Goal: Task Accomplishment & Management: Manage account settings

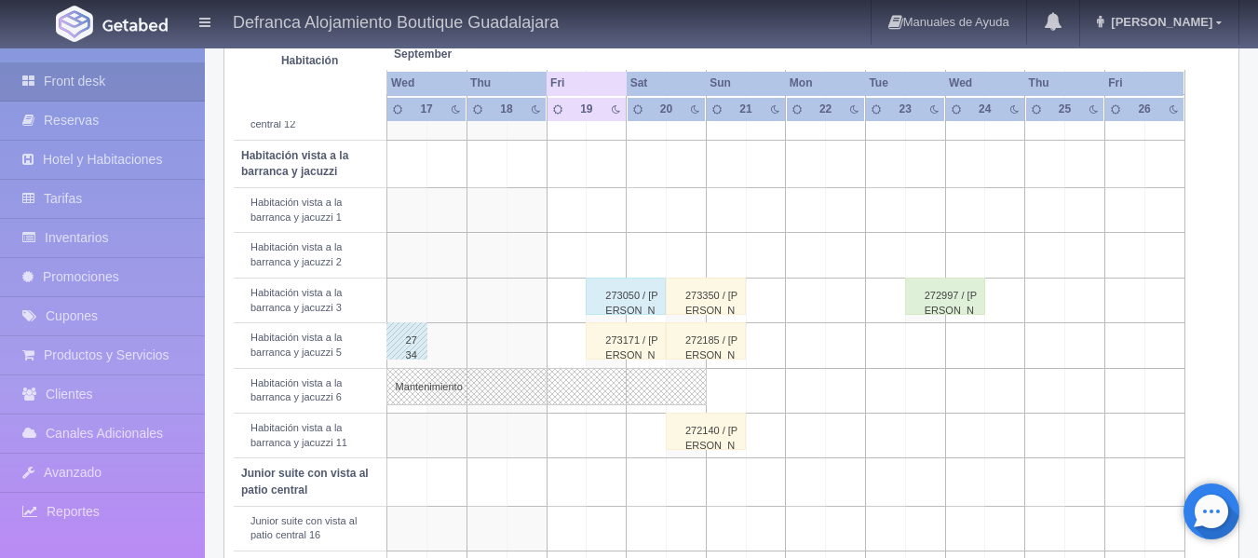
scroll to position [652, 0]
click at [634, 353] on div "273171 / [PERSON_NAME]" at bounding box center [626, 340] width 80 height 37
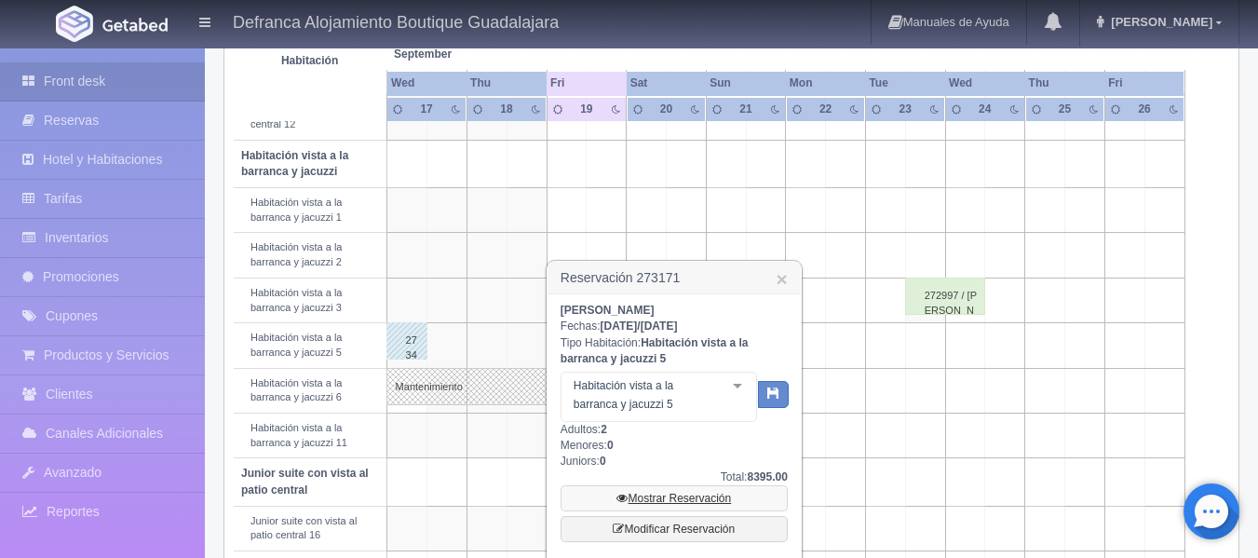
click at [652, 492] on link "Mostrar Reservación" at bounding box center [674, 498] width 227 height 26
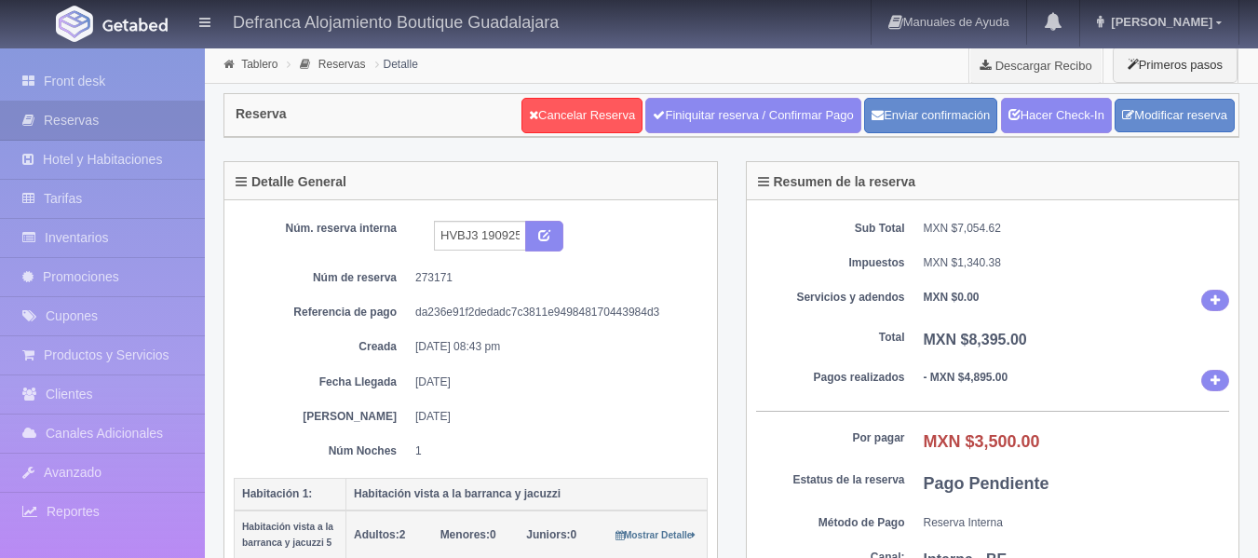
select select "2"
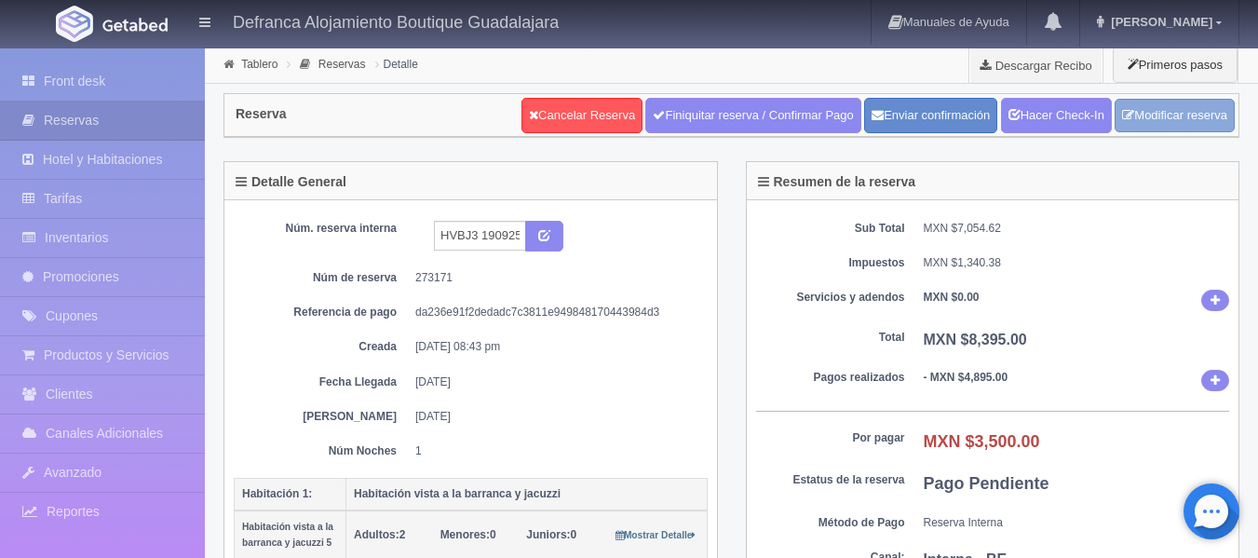
click at [1209, 109] on link "Modificar reserva" at bounding box center [1175, 116] width 120 height 34
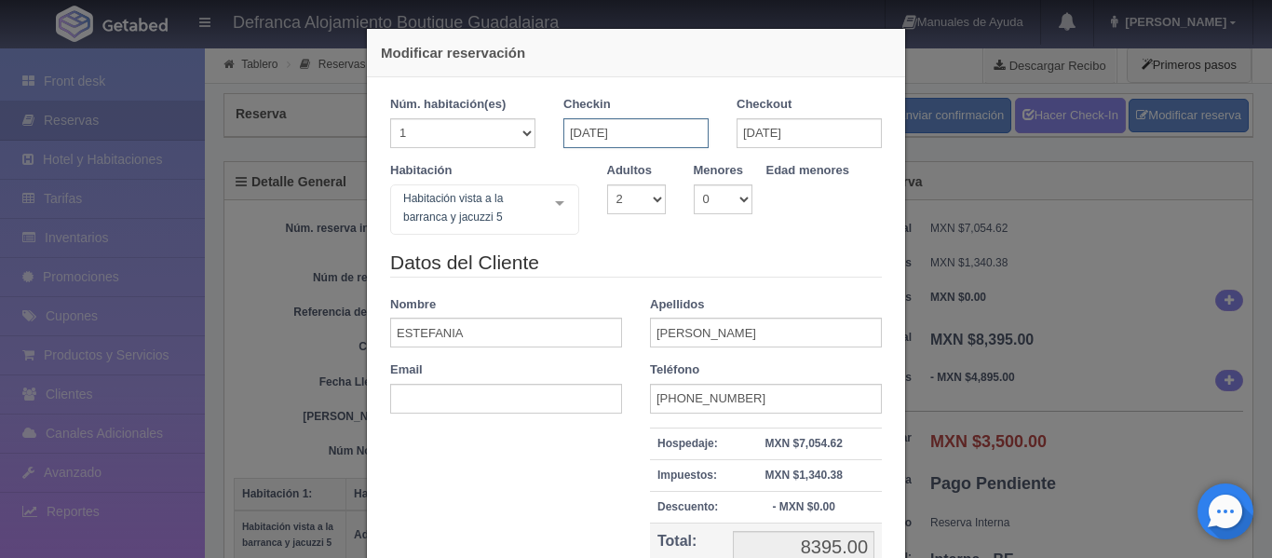
click at [676, 129] on input "19-09-2025" at bounding box center [635, 133] width 145 height 30
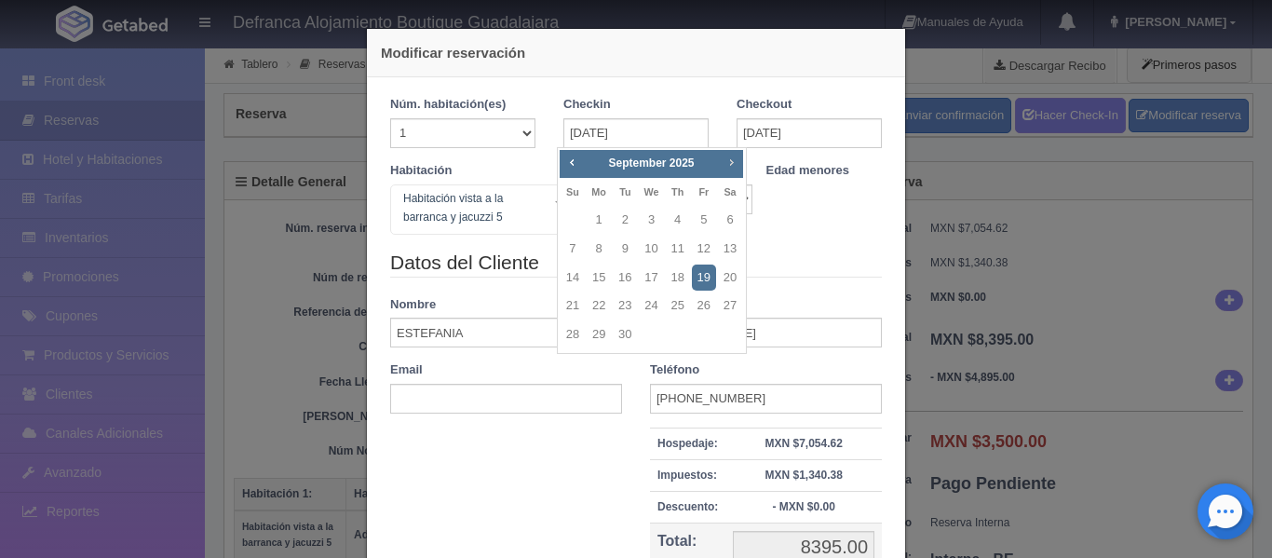
click at [735, 162] on span "Next" at bounding box center [731, 162] width 15 height 15
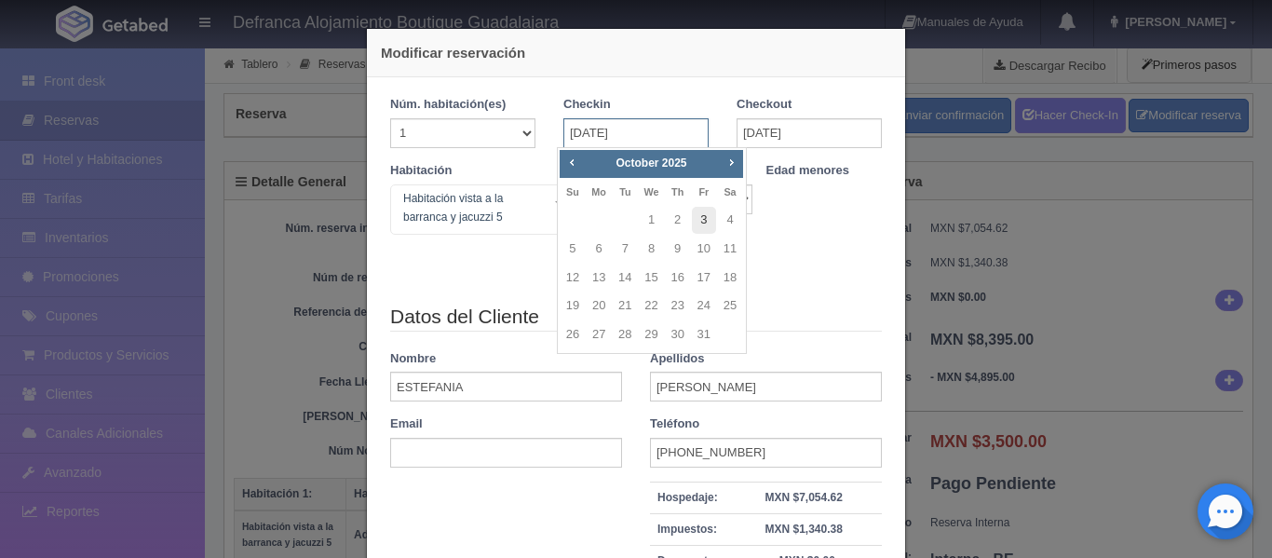
type input "8395.00"
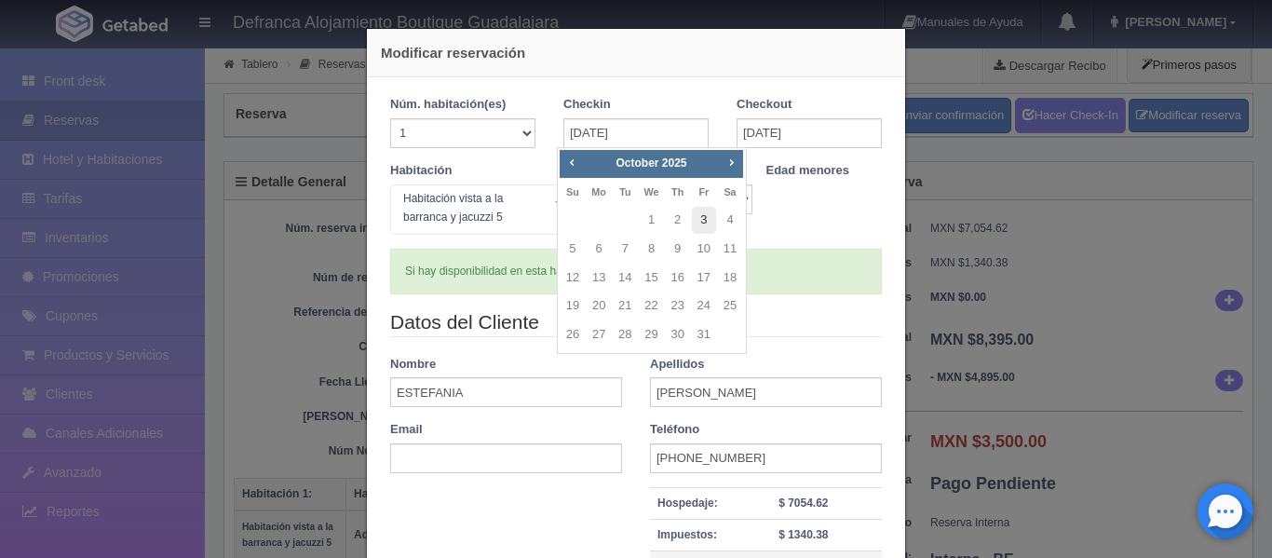
click at [703, 217] on link "3" at bounding box center [704, 220] width 24 height 27
type input "03-10-2025"
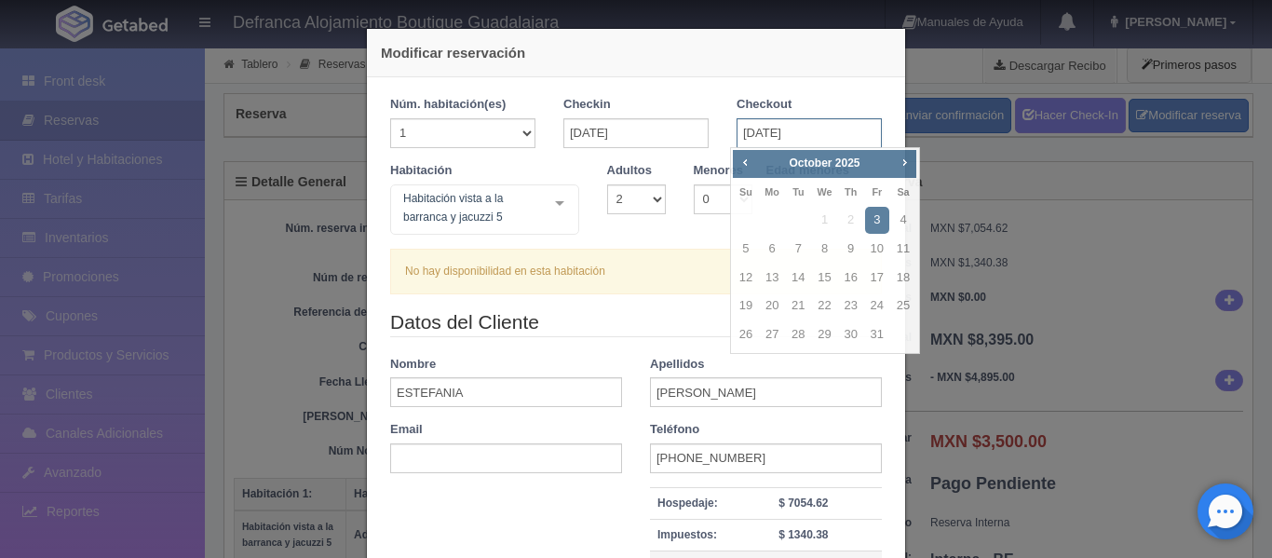
click at [822, 131] on input "03-10-2025" at bounding box center [809, 133] width 145 height 30
click at [905, 218] on link "4" at bounding box center [903, 220] width 24 height 27
type input "04-10-2025"
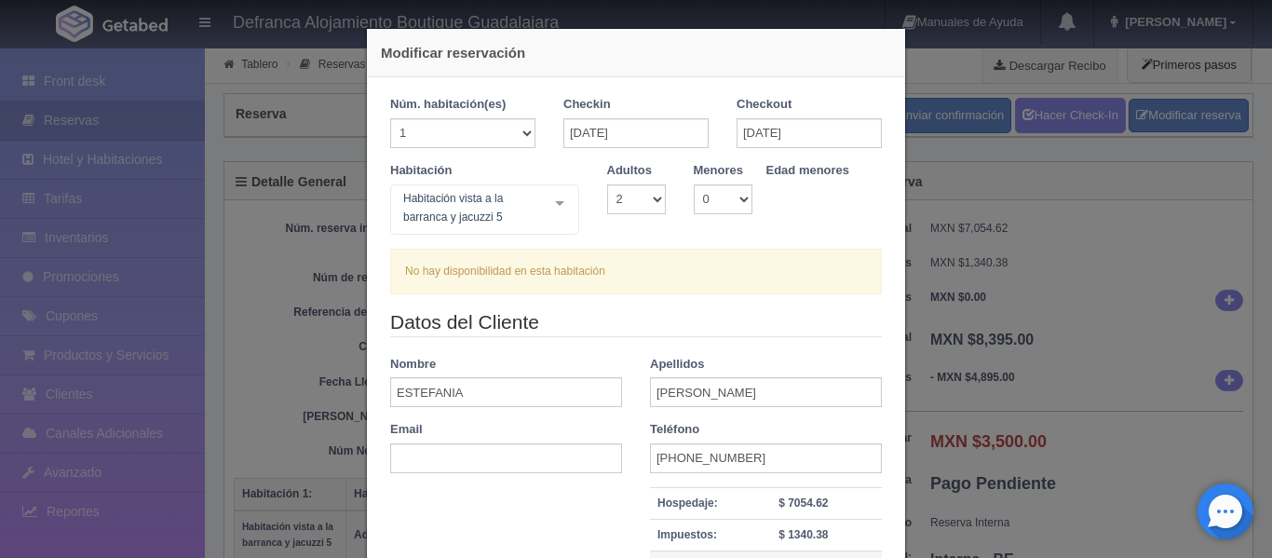
checkbox input "false"
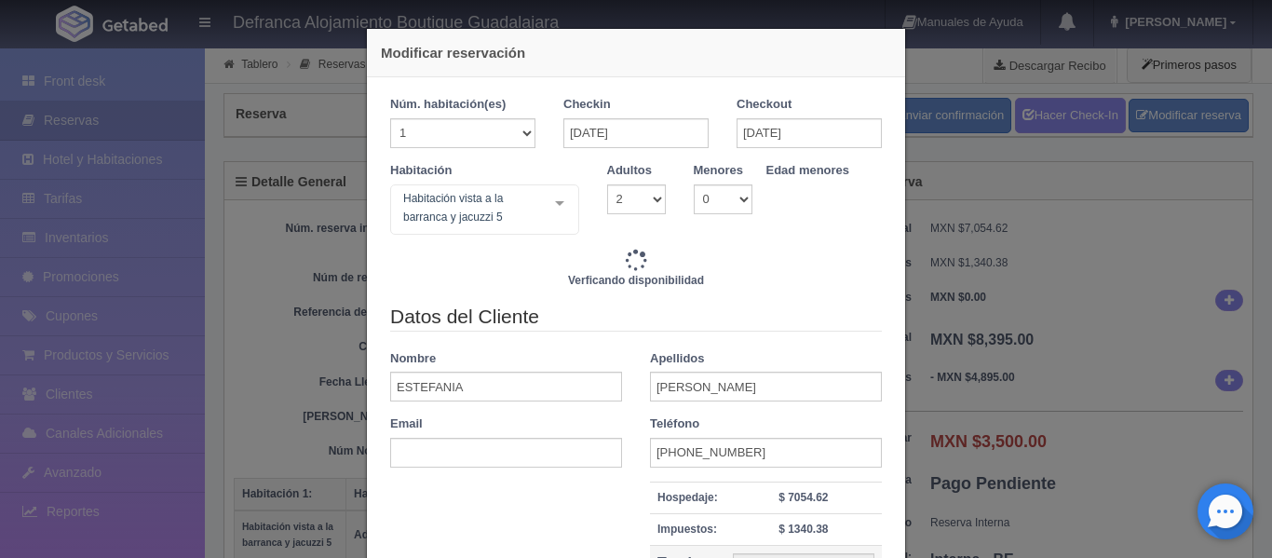
type input "8395.00"
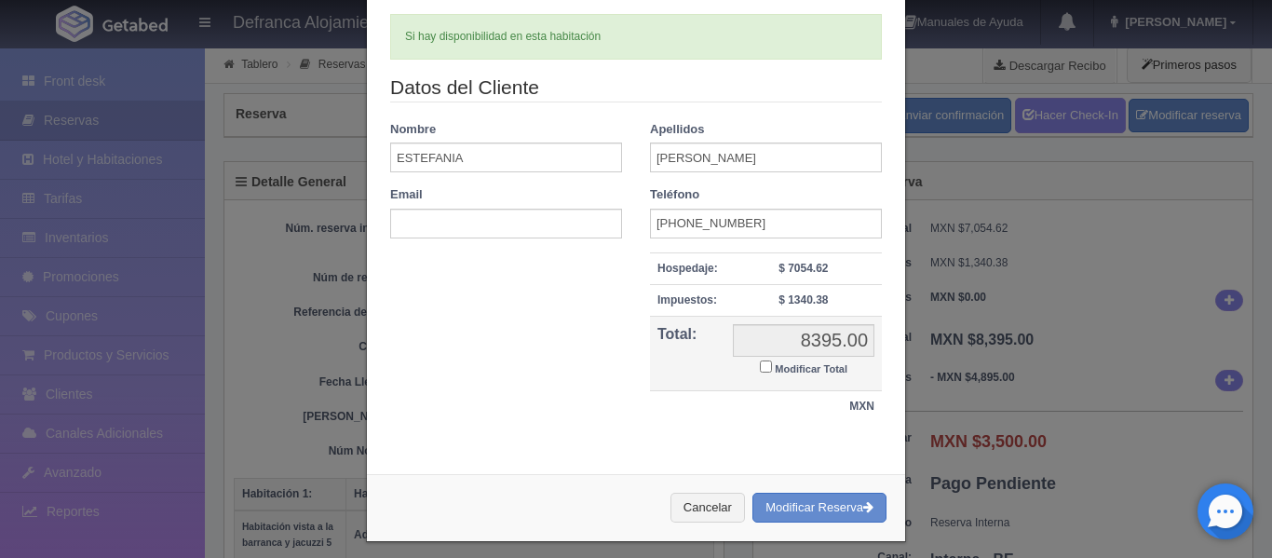
scroll to position [247, 0]
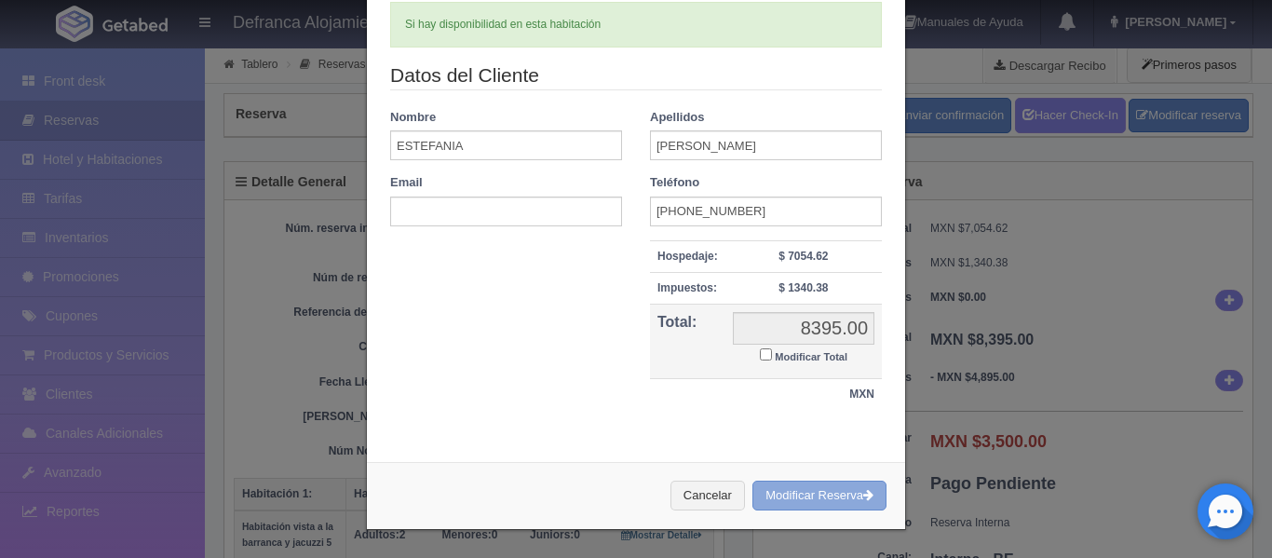
click at [768, 496] on button "Modificar Reserva" at bounding box center [819, 495] width 134 height 31
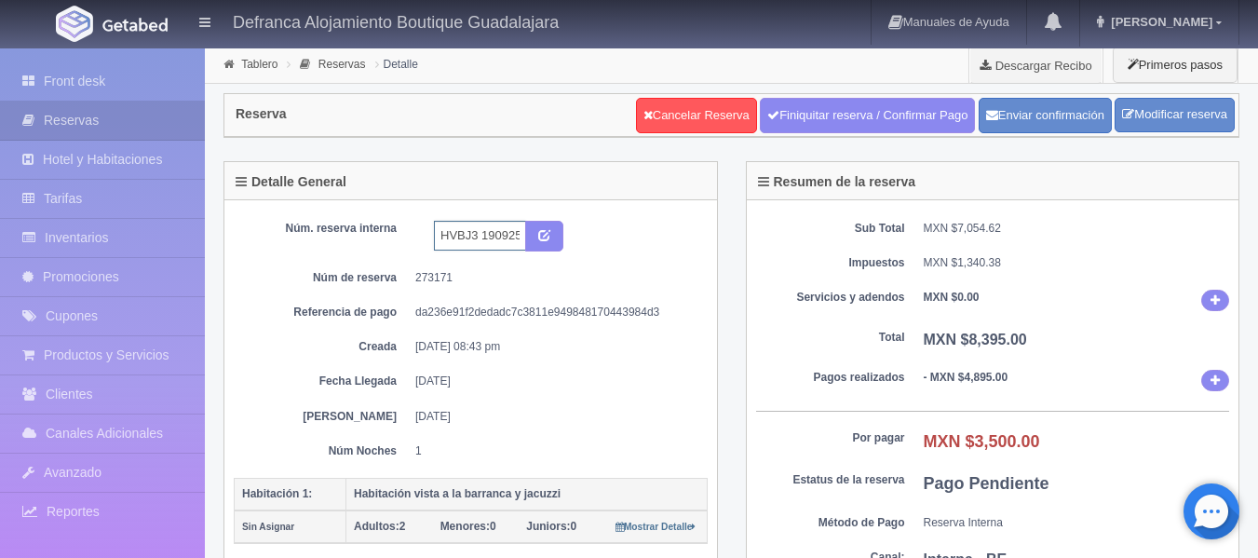
click at [508, 237] on input "HVBJ3 190925 200925" at bounding box center [480, 236] width 92 height 30
click at [445, 239] on input "HVBJ3 031025 041025" at bounding box center [480, 236] width 92 height 30
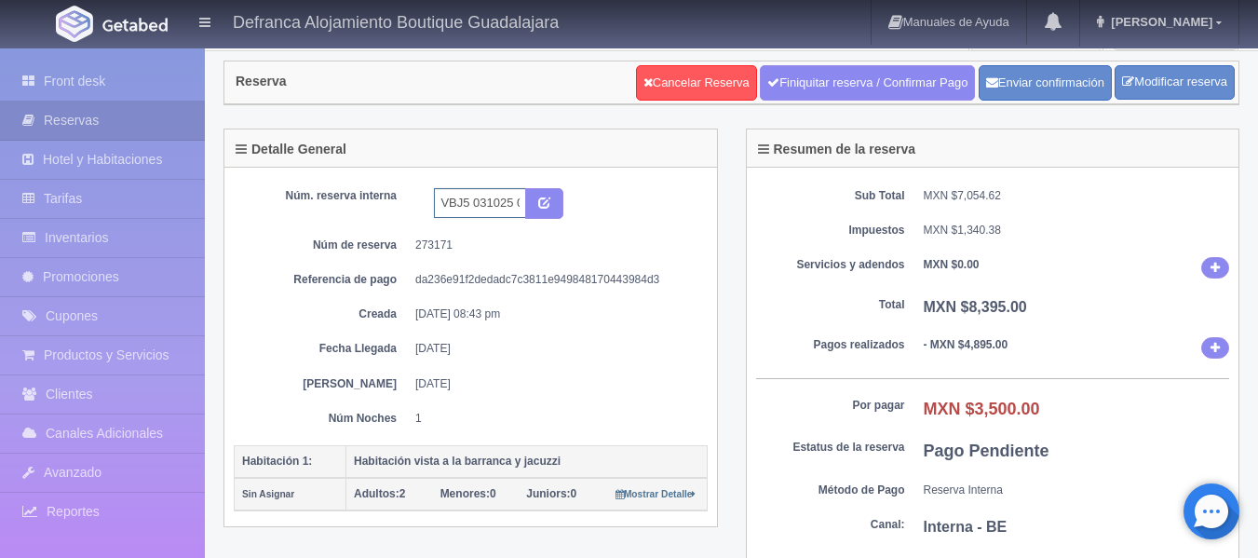
scroll to position [0, 0]
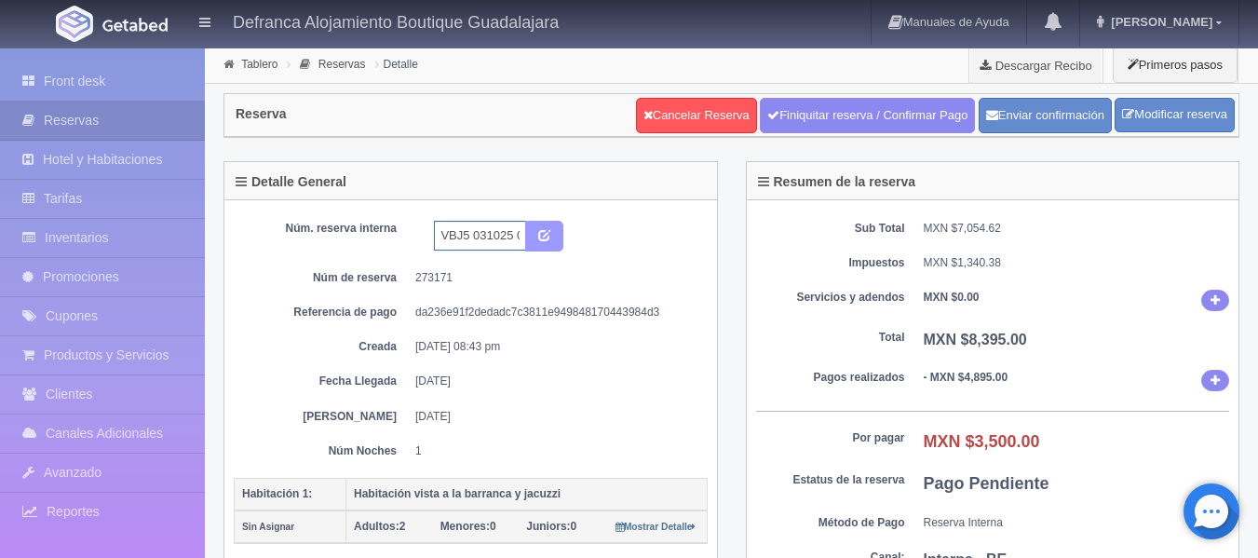
type input "HVBJ5 031025 041025"
click at [551, 233] on button "submit" at bounding box center [544, 237] width 38 height 32
click at [269, 63] on link "Tablero" at bounding box center [259, 64] width 36 height 13
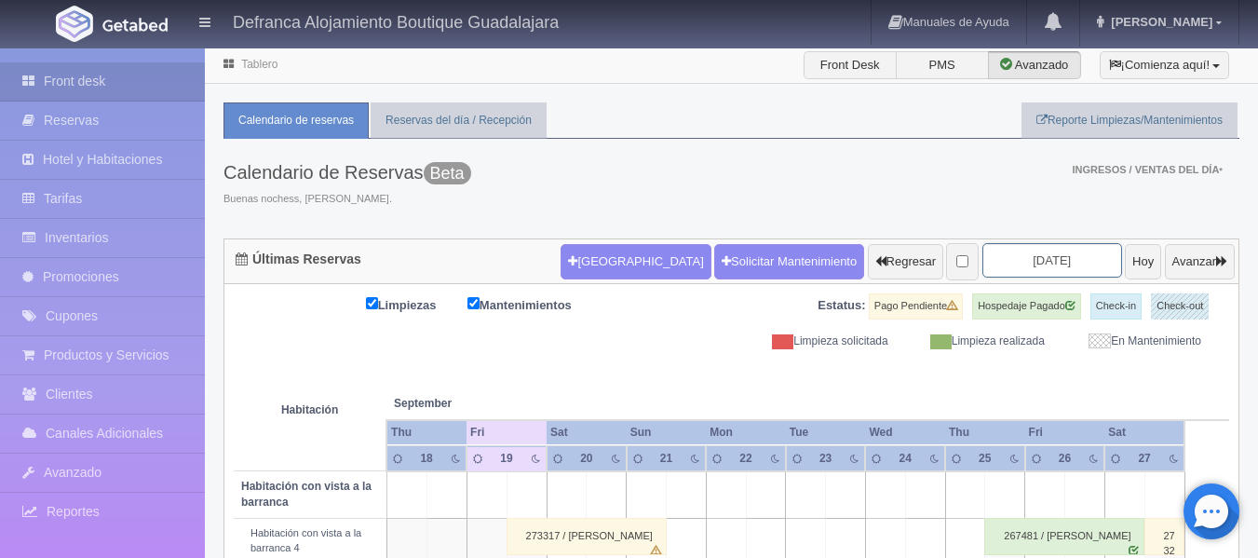
click at [1062, 257] on input "[DATE]" at bounding box center [1052, 260] width 140 height 34
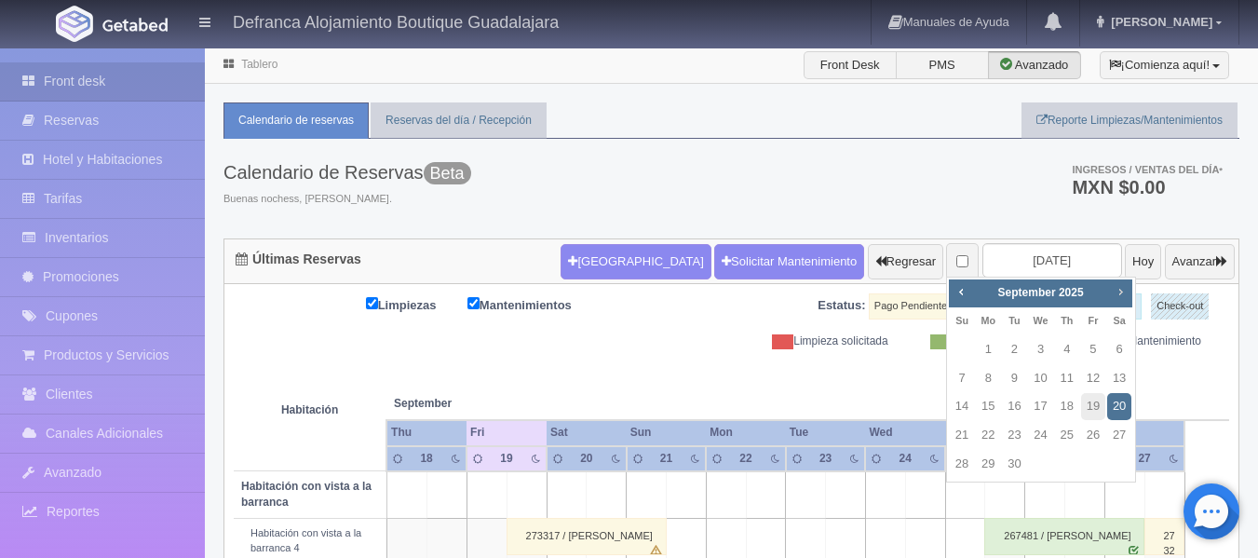
click at [1120, 294] on span "Next" at bounding box center [1120, 291] width 15 height 15
click at [1094, 345] on link "3" at bounding box center [1093, 349] width 24 height 27
type input "[DATE]"
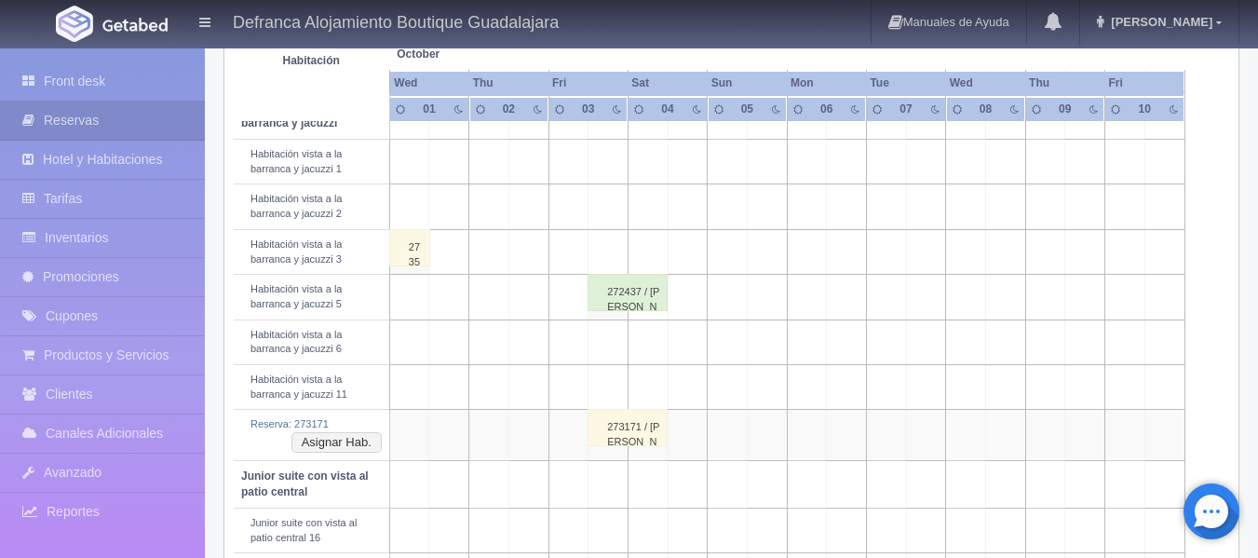
scroll to position [745, 0]
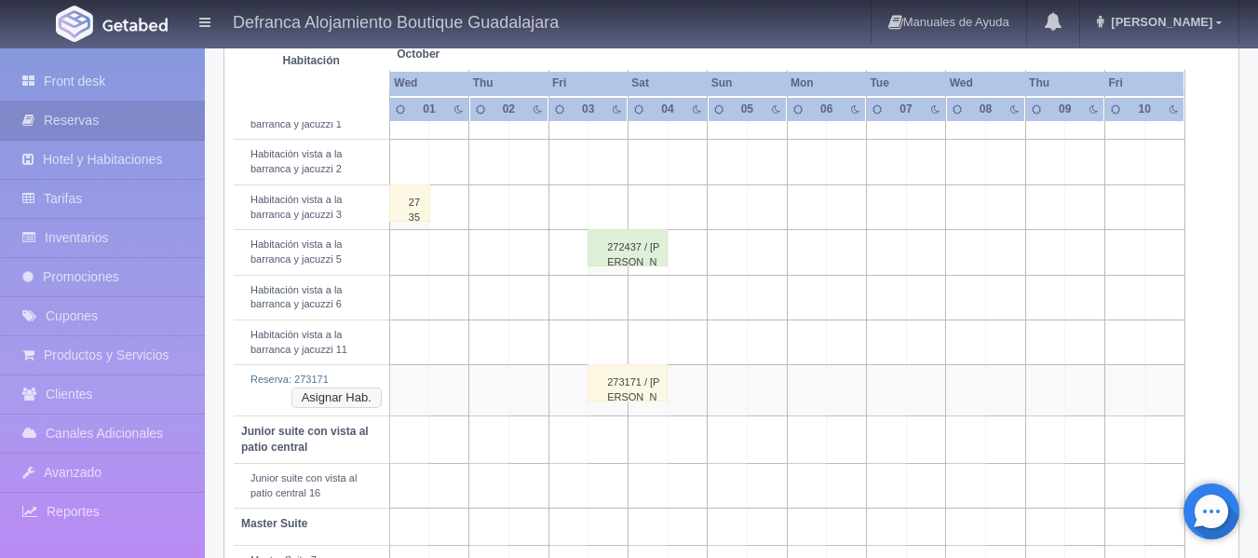
click at [321, 400] on button "Asignar Hab." at bounding box center [336, 397] width 90 height 20
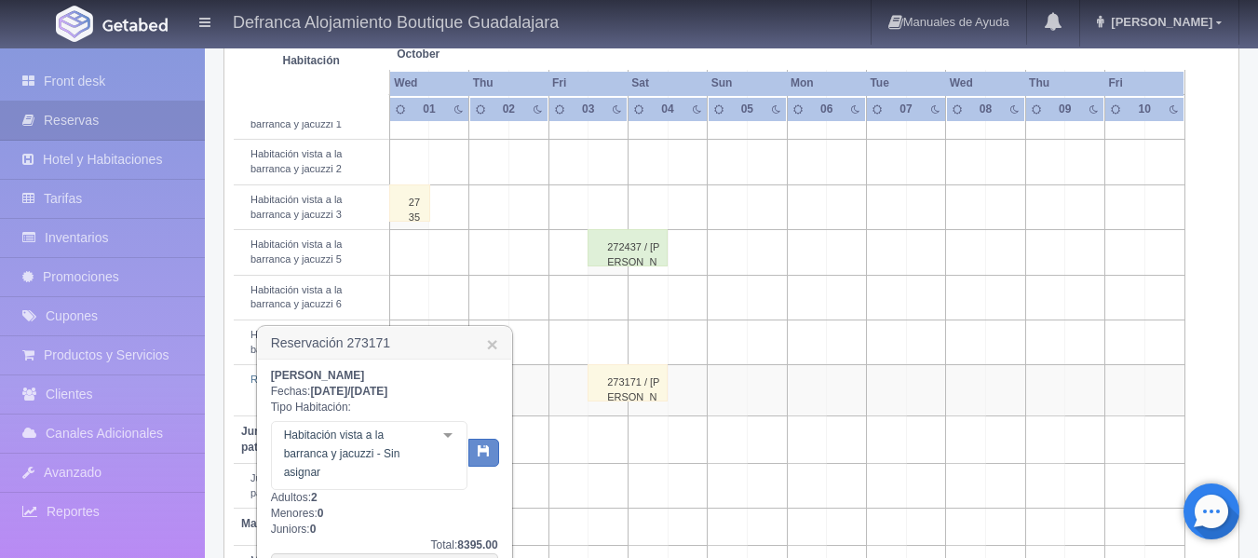
click at [446, 432] on div at bounding box center [447, 436] width 37 height 28
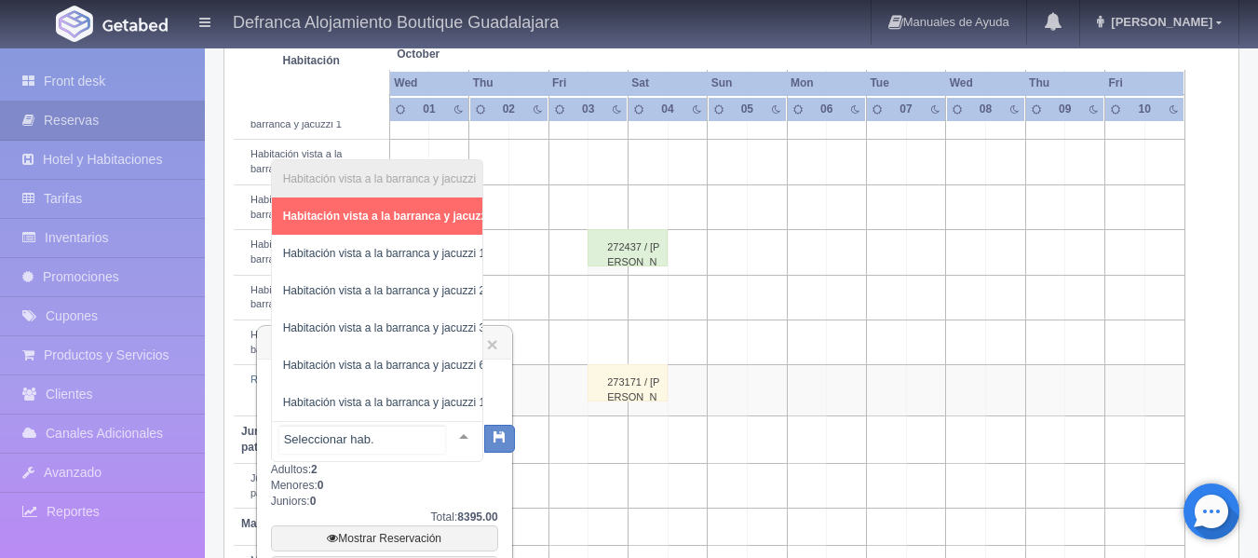
scroll to position [0, 37]
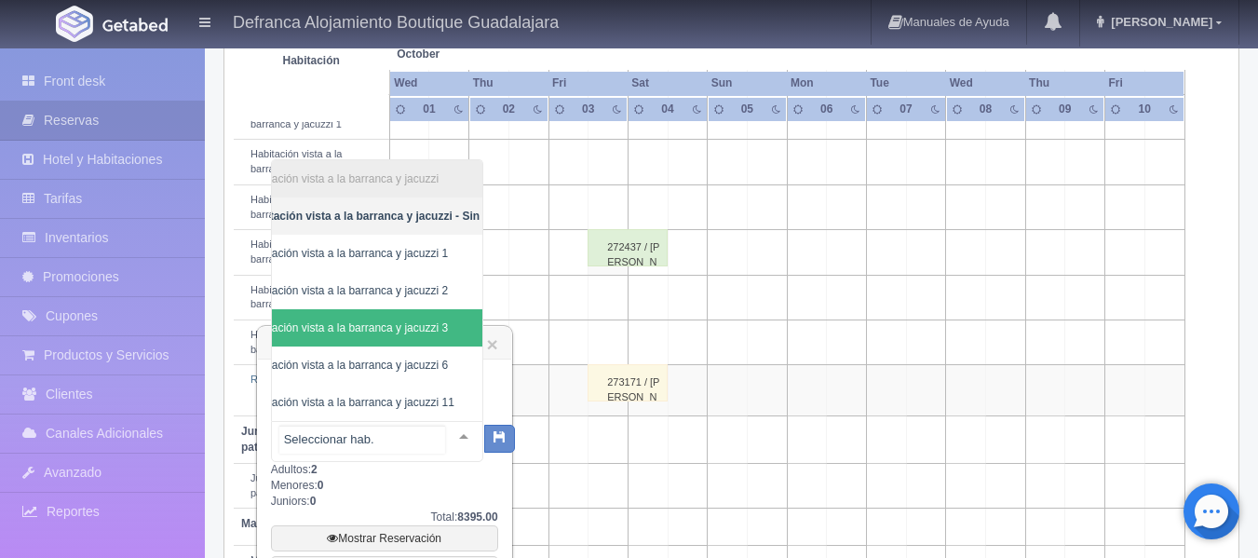
click at [416, 321] on span "Habitación vista a la barranca y jacuzzi 3" at bounding box center [347, 327] width 202 height 13
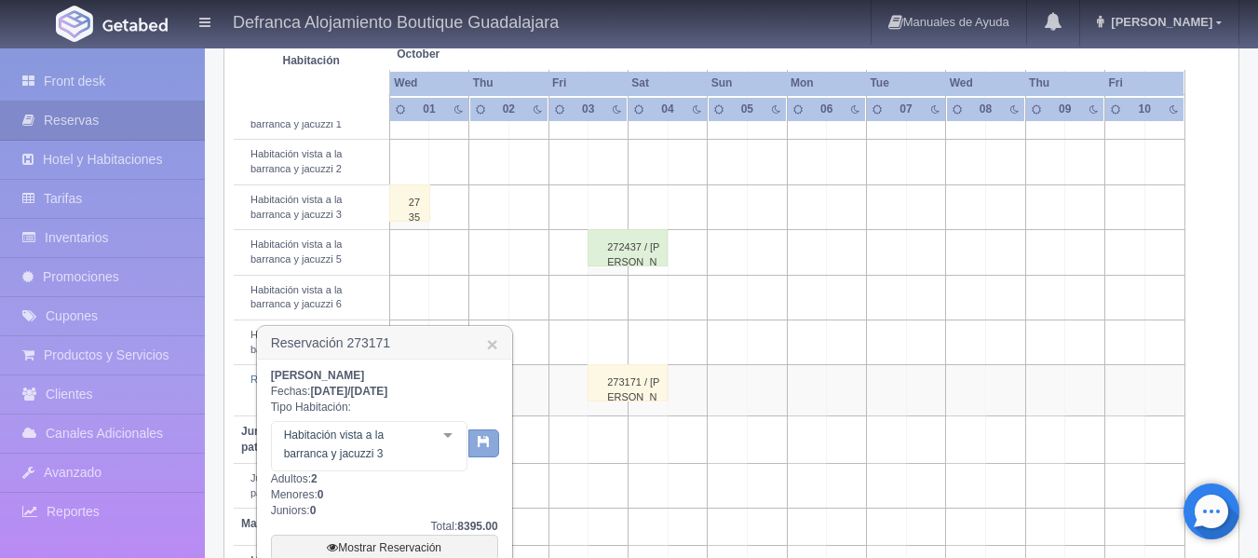
click at [486, 442] on icon "button" at bounding box center [484, 441] width 12 height 12
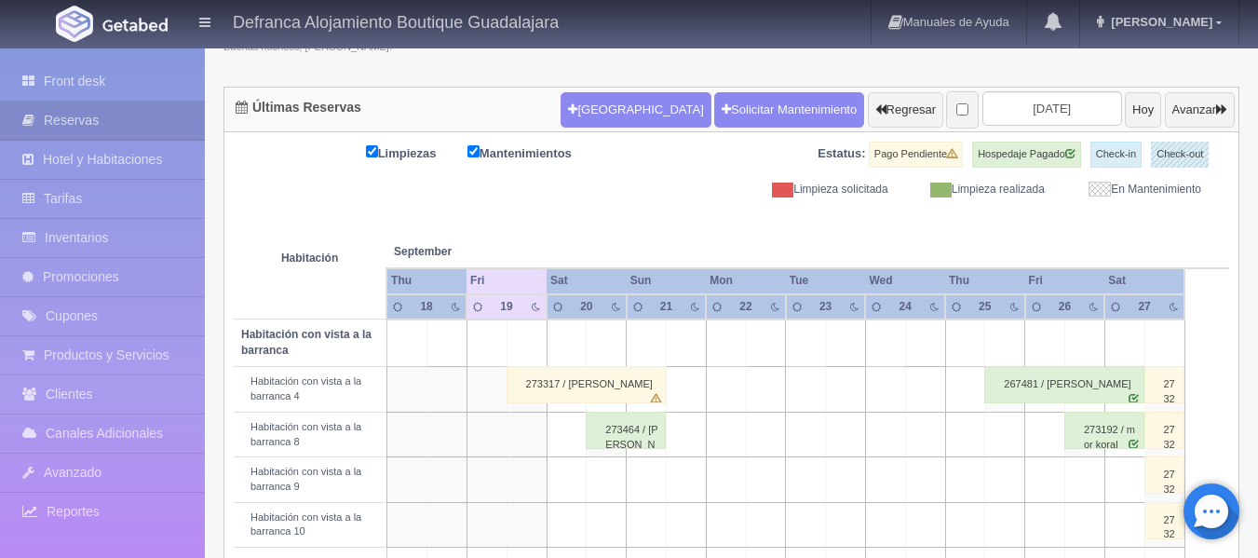
scroll to position [139, 0]
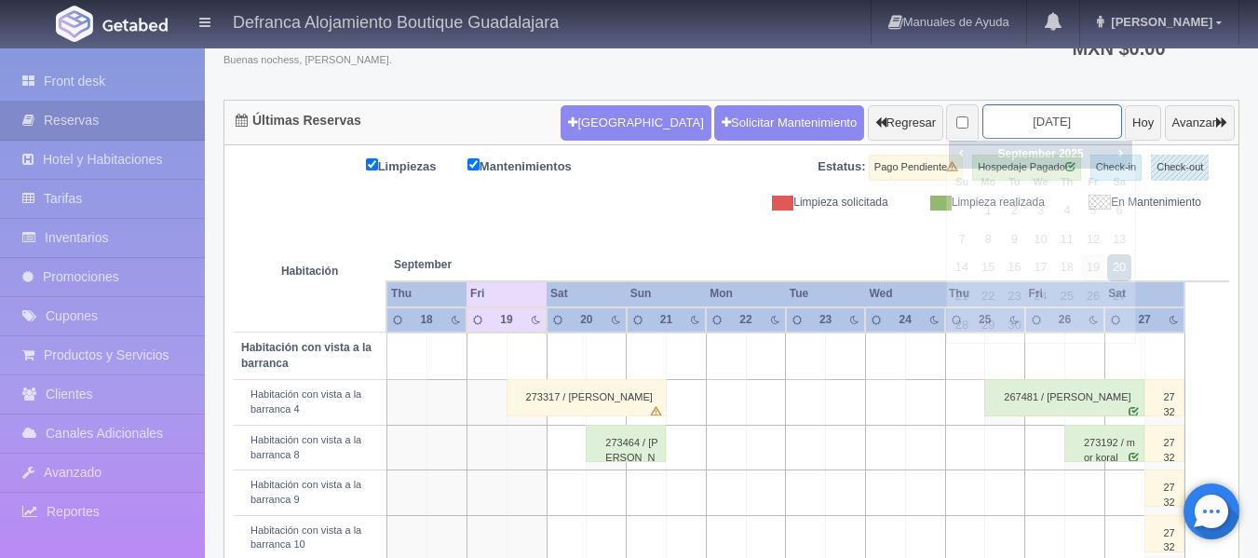
click at [1065, 120] on input "2025-09-20" at bounding box center [1052, 121] width 140 height 34
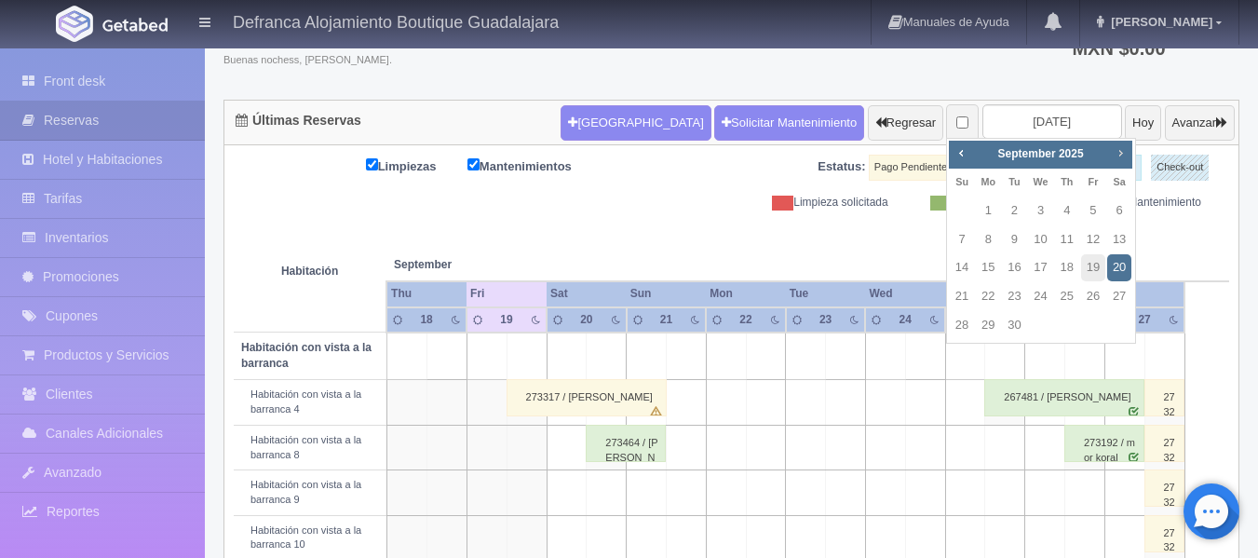
click at [1119, 154] on span "Next" at bounding box center [1120, 152] width 15 height 15
click at [1096, 207] on link "3" at bounding box center [1093, 210] width 24 height 27
type input "2025-10-03"
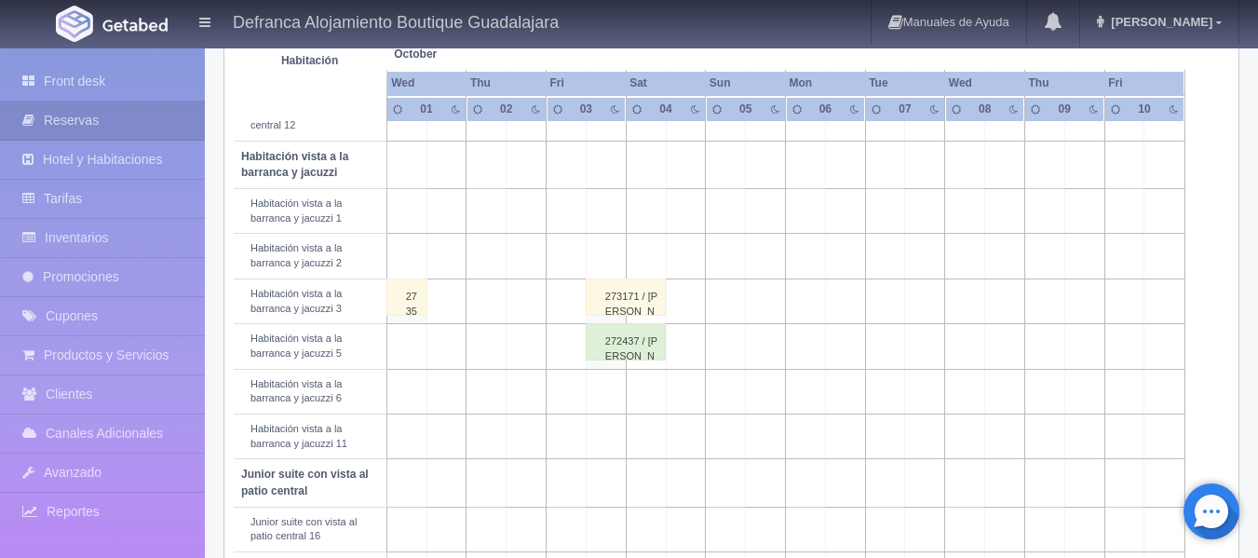
scroll to position [652, 0]
click at [607, 301] on div "273171 / ESTEFANIA GUTIERREZ MERCADO" at bounding box center [626, 295] width 80 height 37
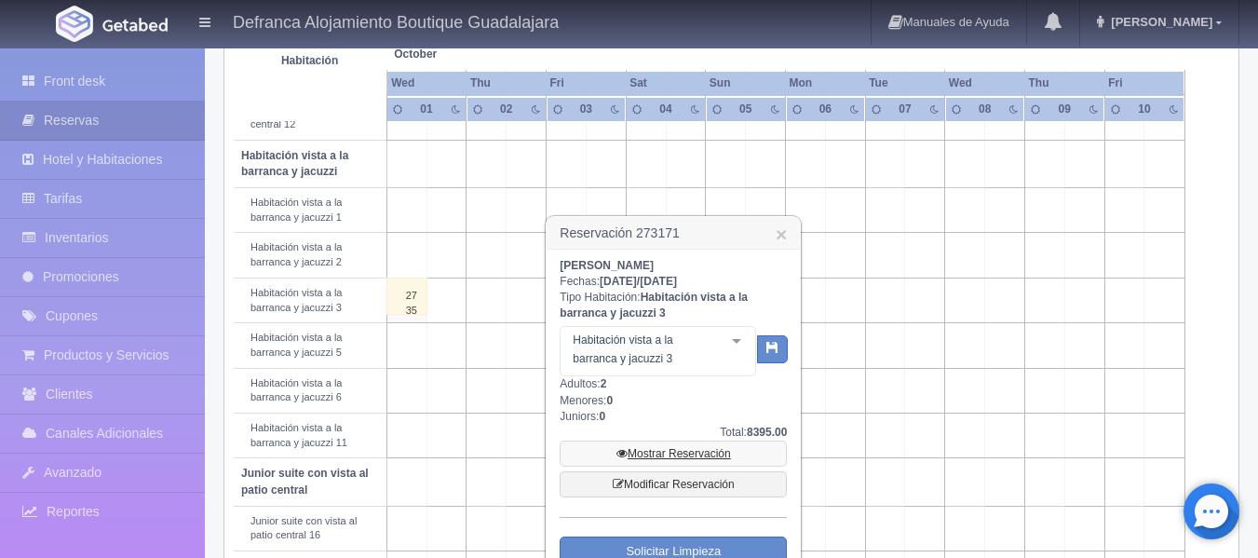
click at [668, 454] on link "Mostrar Reservación" at bounding box center [673, 453] width 227 height 26
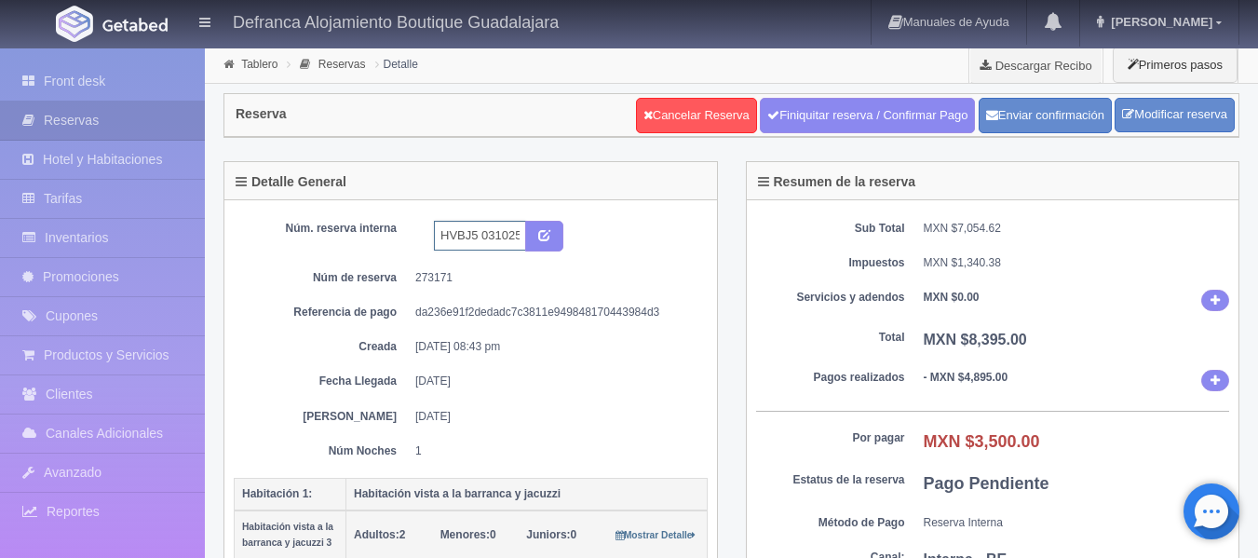
click at [476, 235] on input "HVBJ5 031025 041025" at bounding box center [480, 236] width 92 height 30
type input "HVBJ3 031025 041025"
click at [541, 232] on icon "submit" at bounding box center [544, 234] width 12 height 12
click at [250, 67] on link "Tablero" at bounding box center [259, 64] width 36 height 13
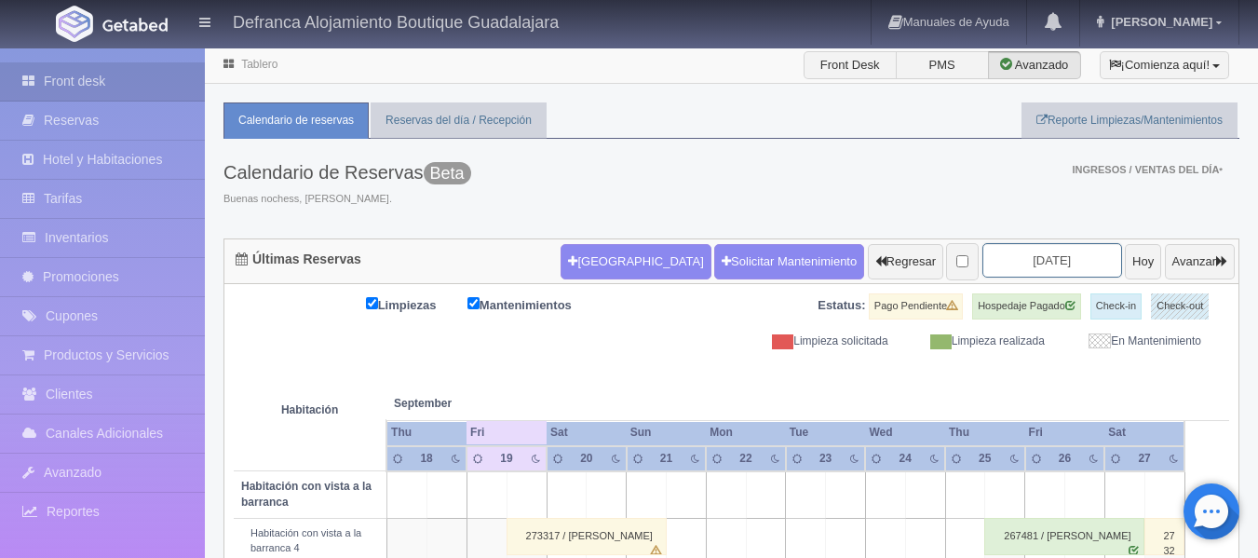
click at [1060, 259] on input "[DATE]" at bounding box center [1052, 260] width 140 height 34
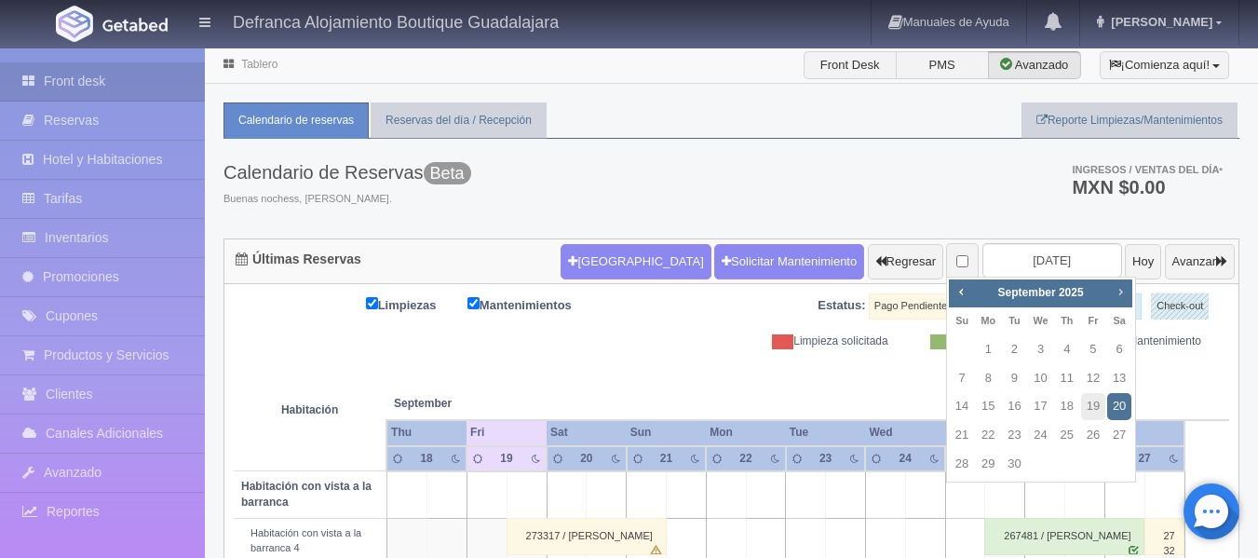
click at [1128, 292] on span "Next" at bounding box center [1120, 291] width 15 height 15
click at [1127, 293] on span "Next" at bounding box center [1120, 291] width 15 height 15
click at [1125, 288] on span "Next" at bounding box center [1120, 291] width 15 height 15
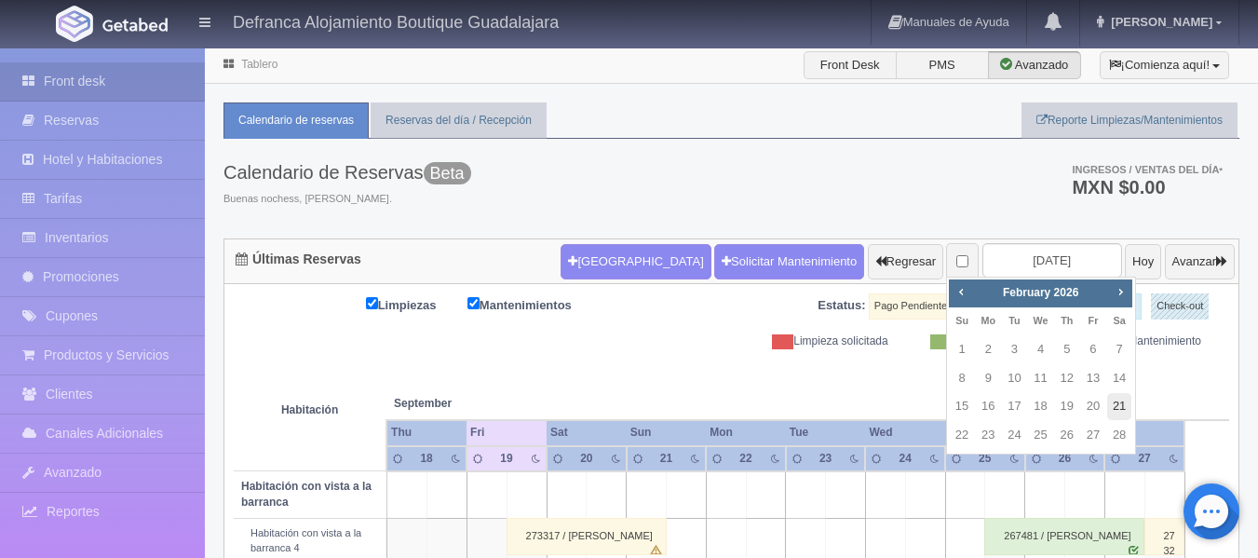
click at [1116, 401] on link "21" at bounding box center [1119, 406] width 24 height 27
type input "[DATE]"
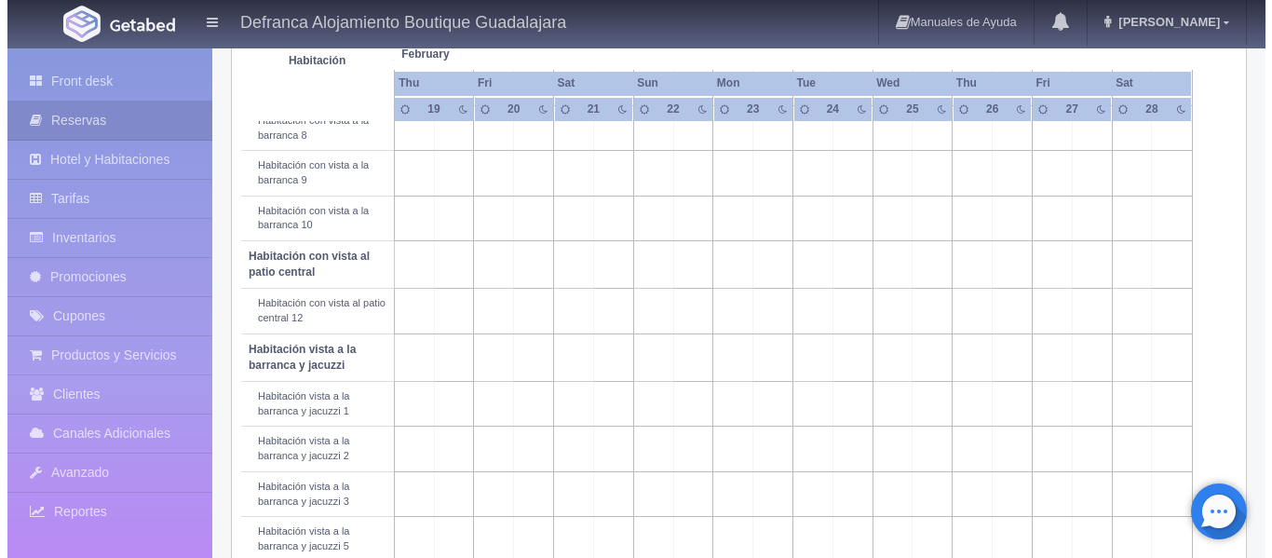
scroll to position [466, 0]
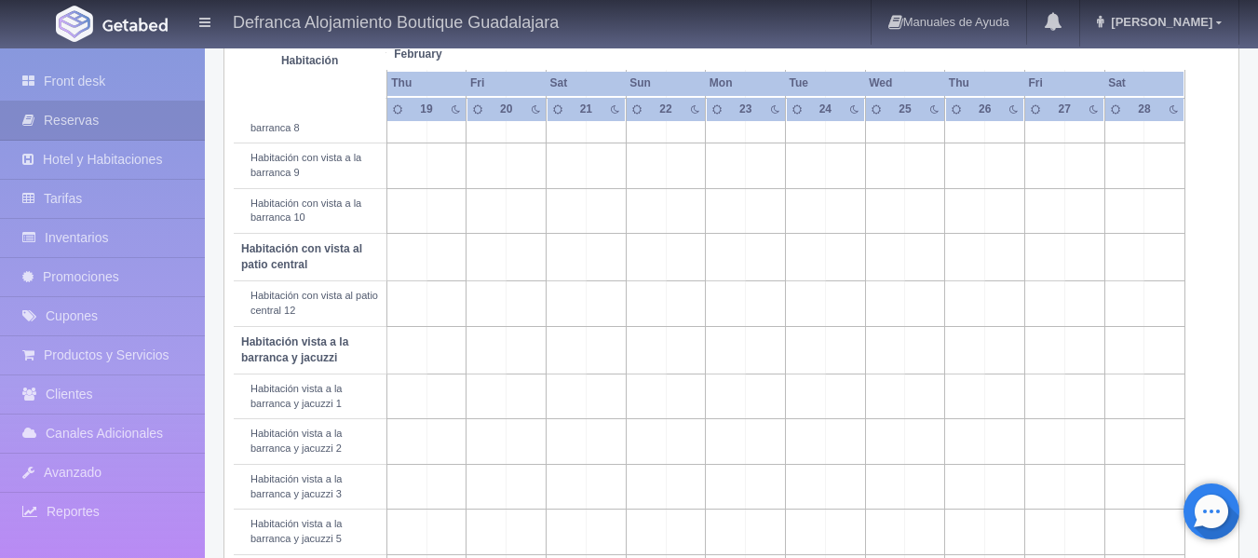
click at [608, 486] on td at bounding box center [606, 486] width 40 height 45
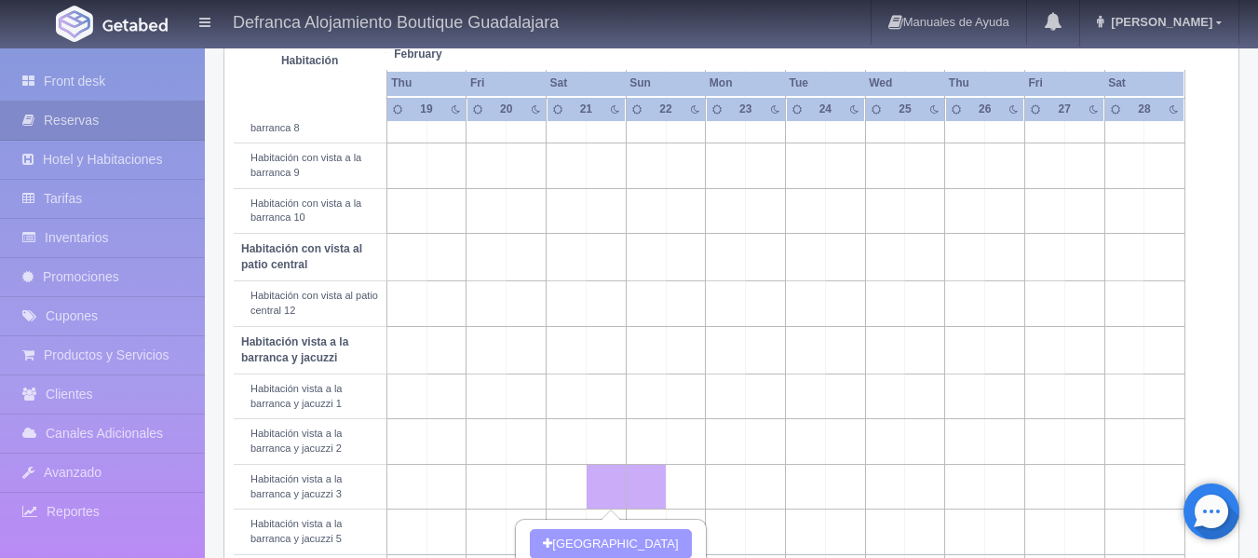
click at [609, 541] on button "[GEOGRAPHIC_DATA]" at bounding box center [610, 544] width 161 height 31
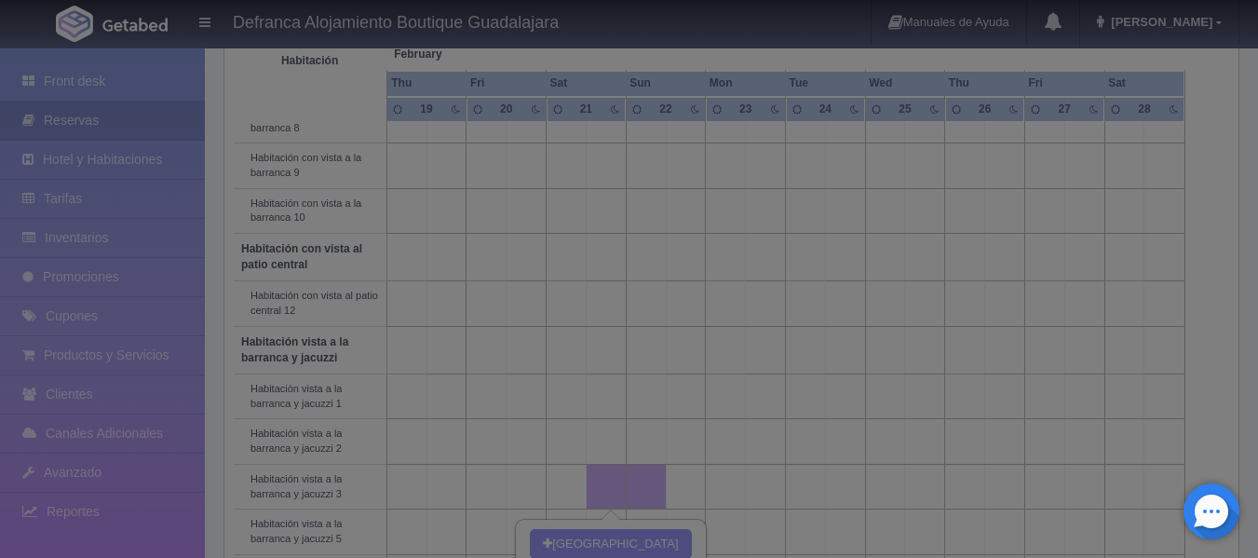
type input "[DATE]"
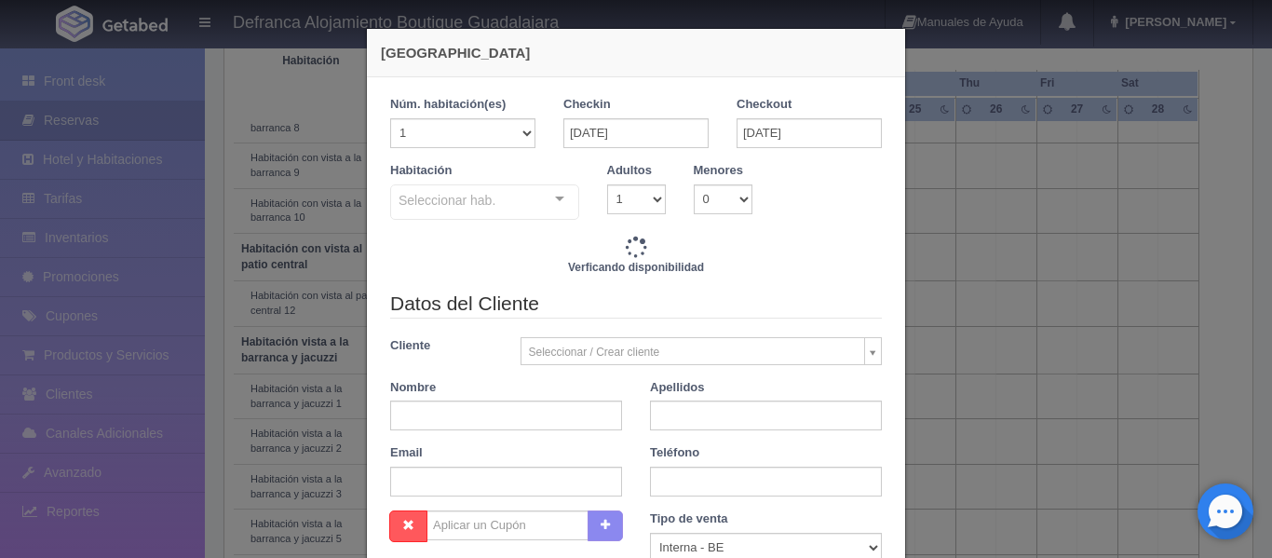
checkbox input "false"
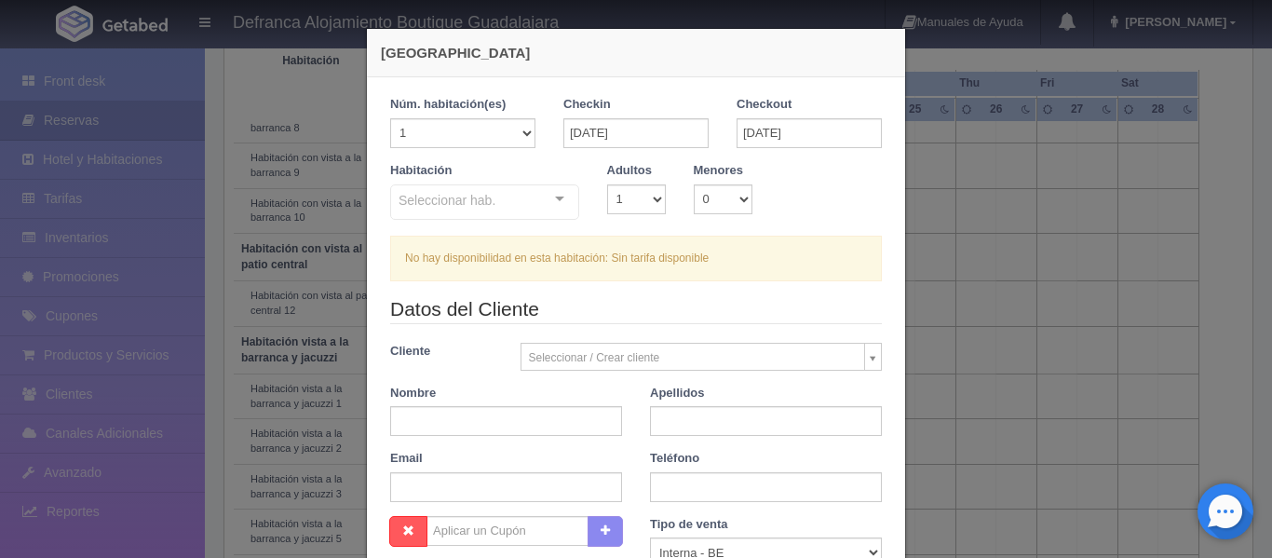
click at [873, 47] on h4 "[GEOGRAPHIC_DATA]" at bounding box center [636, 53] width 510 height 20
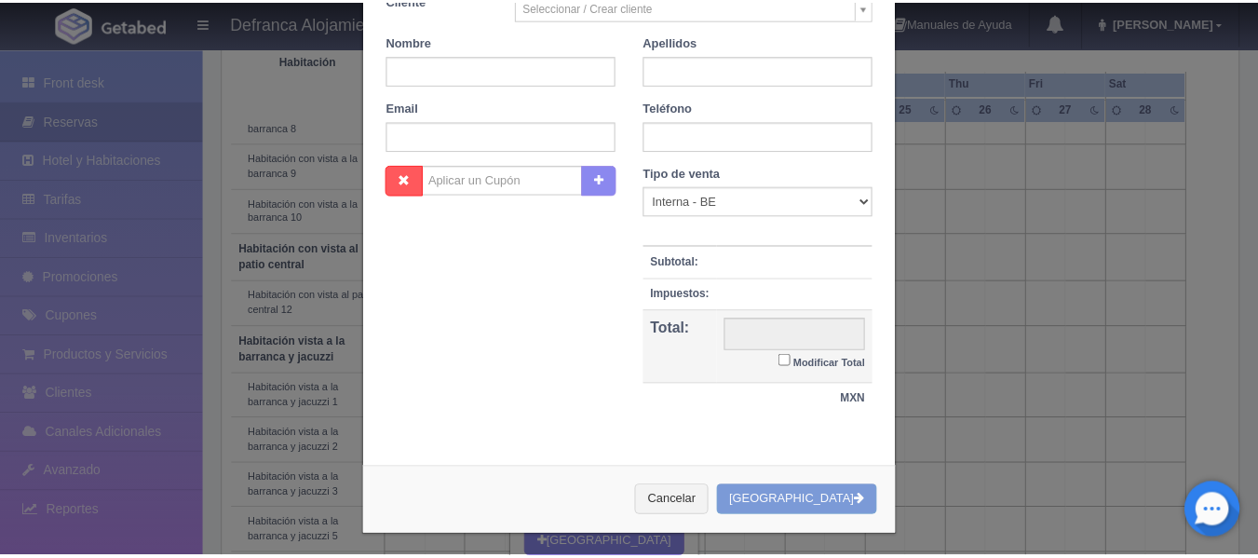
scroll to position [358, 0]
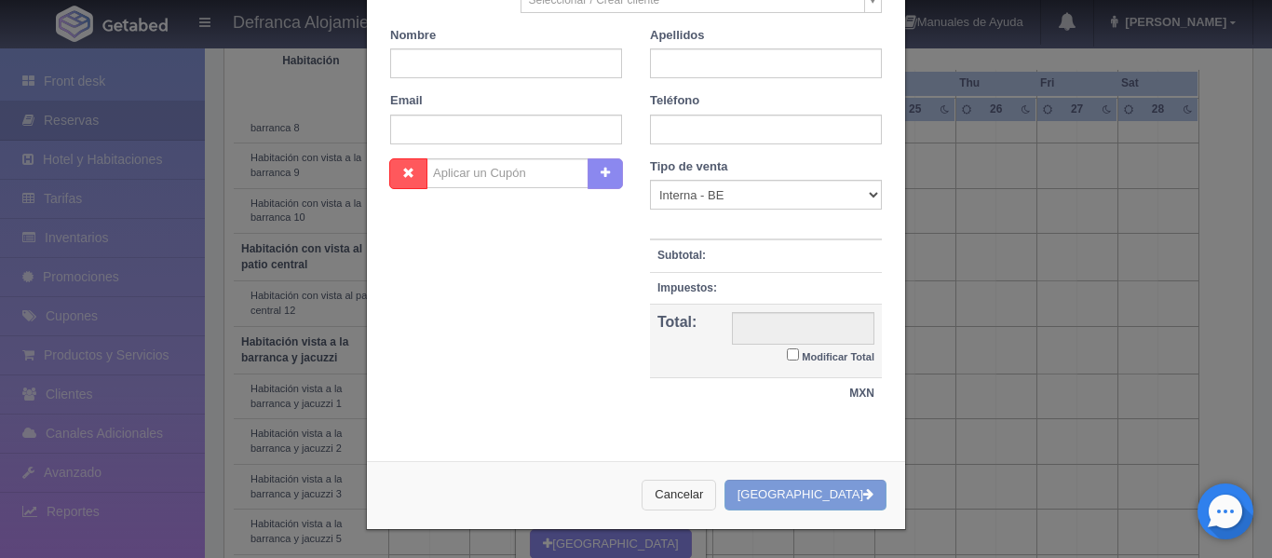
click at [691, 502] on button "Cancelar" at bounding box center [679, 495] width 74 height 31
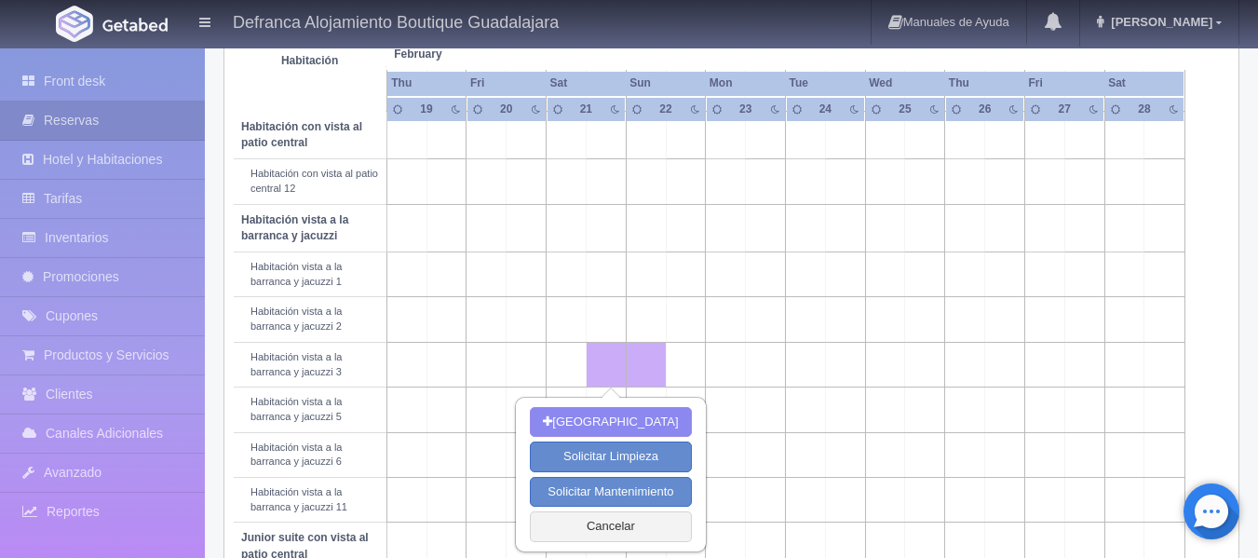
scroll to position [745, 0]
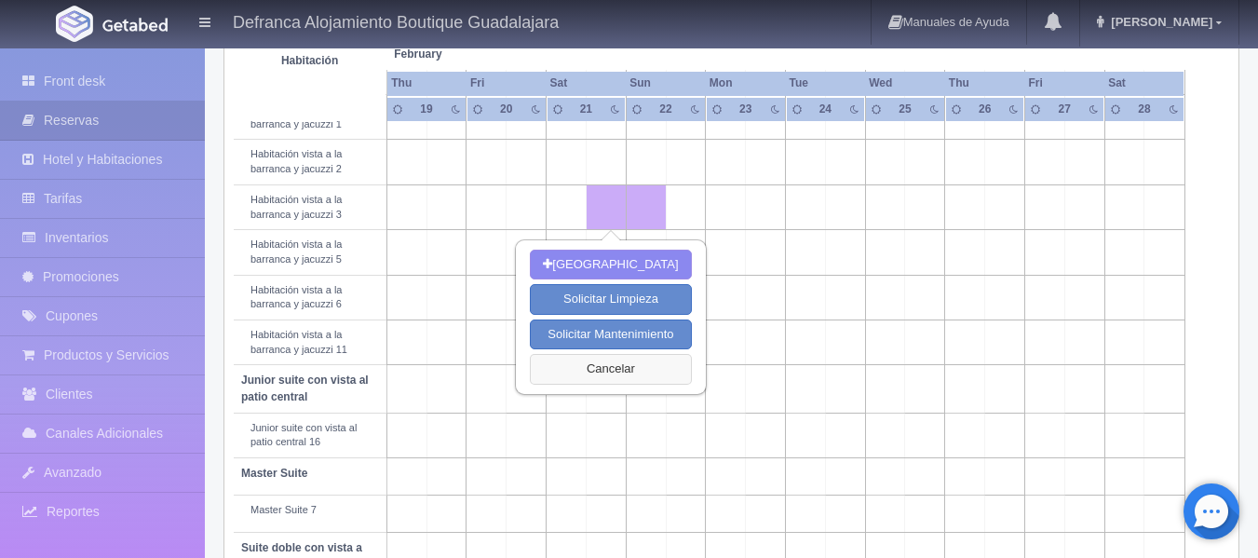
click at [593, 372] on button "Cancelar" at bounding box center [610, 369] width 161 height 31
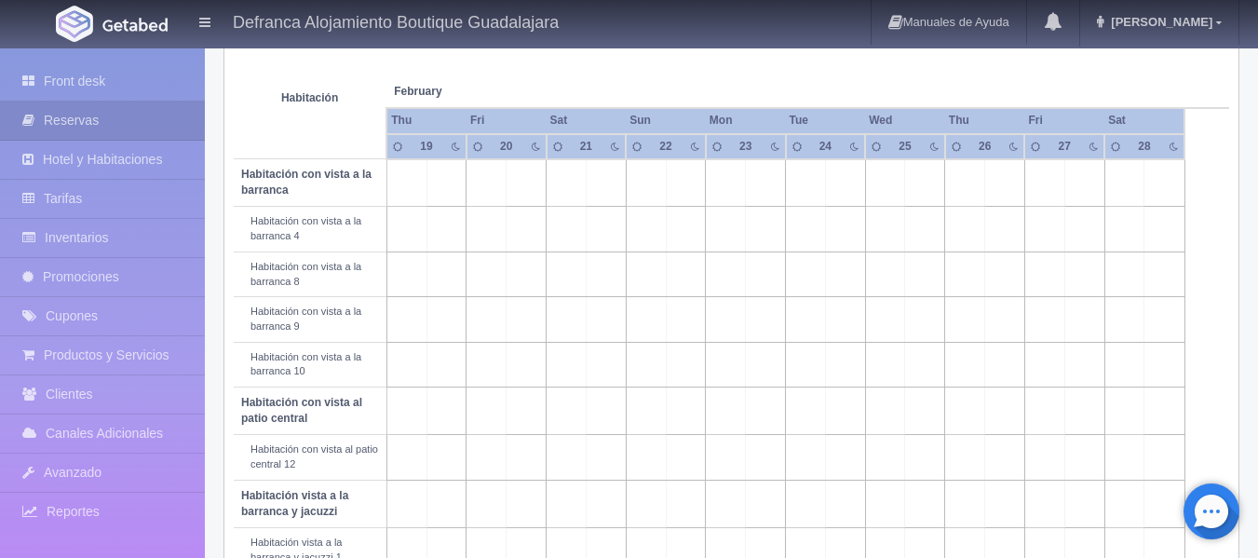
scroll to position [279, 0]
